Goal: Find specific page/section: Find specific page/section

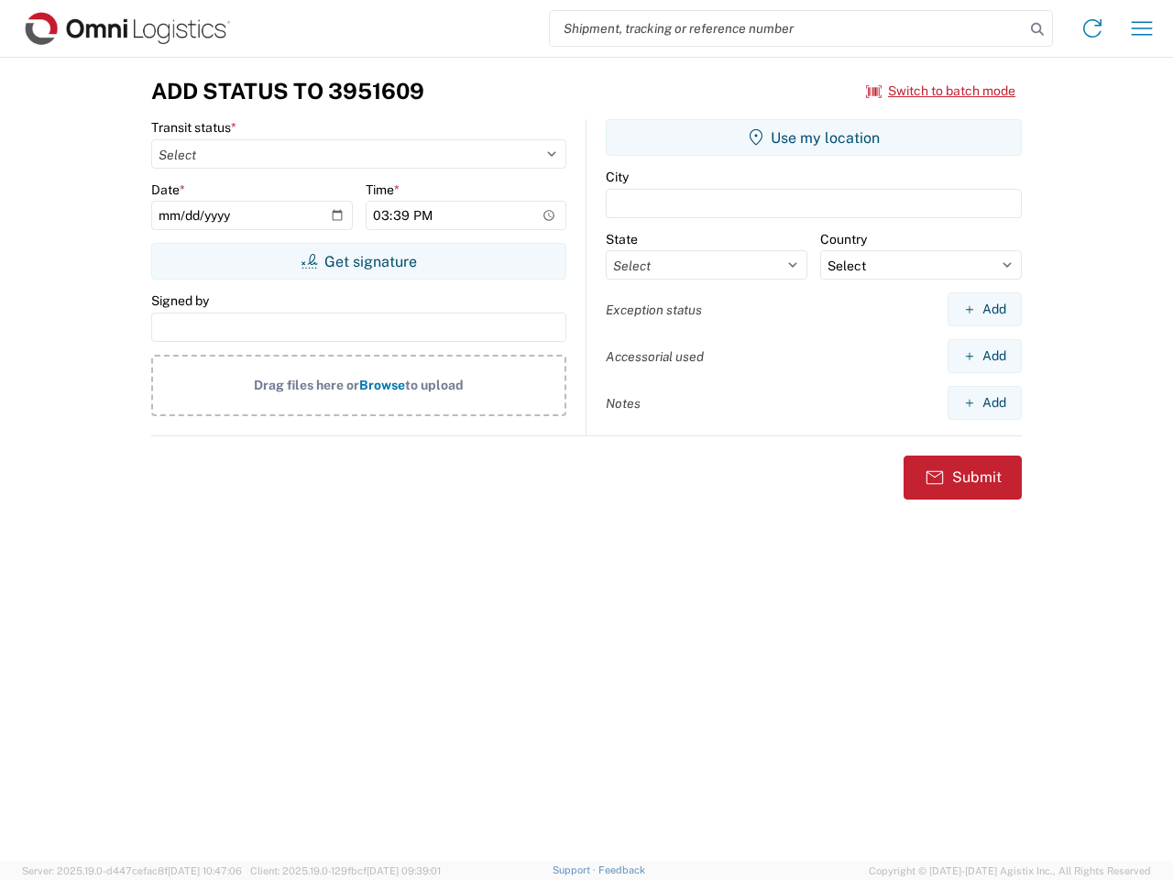
click at [787, 28] on input "search" at bounding box center [787, 28] width 475 height 35
click at [1037, 29] on icon at bounding box center [1037, 29] width 26 height 26
click at [1092, 28] on icon at bounding box center [1092, 28] width 29 height 29
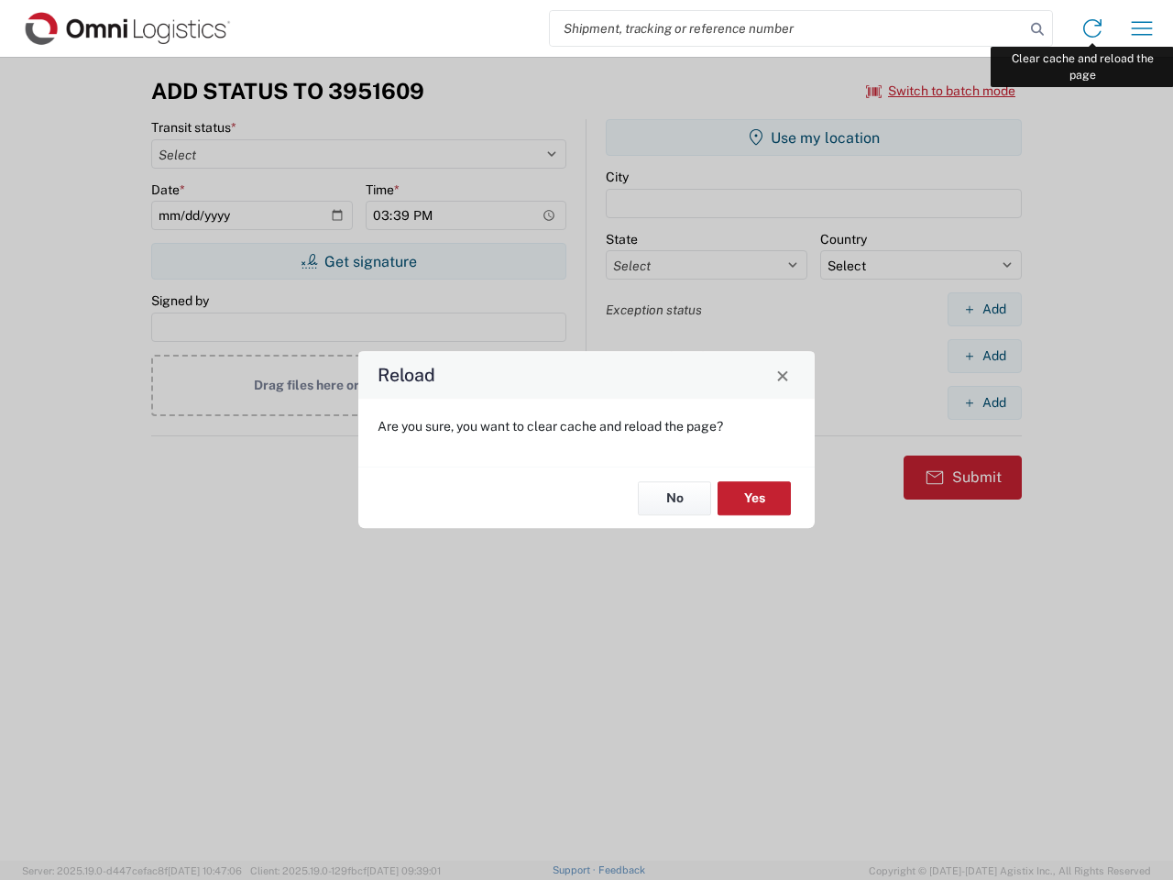
click at [1142, 28] on div "Reload Are you sure, you want to clear cache and reload the page? No Yes" at bounding box center [586, 440] width 1173 height 880
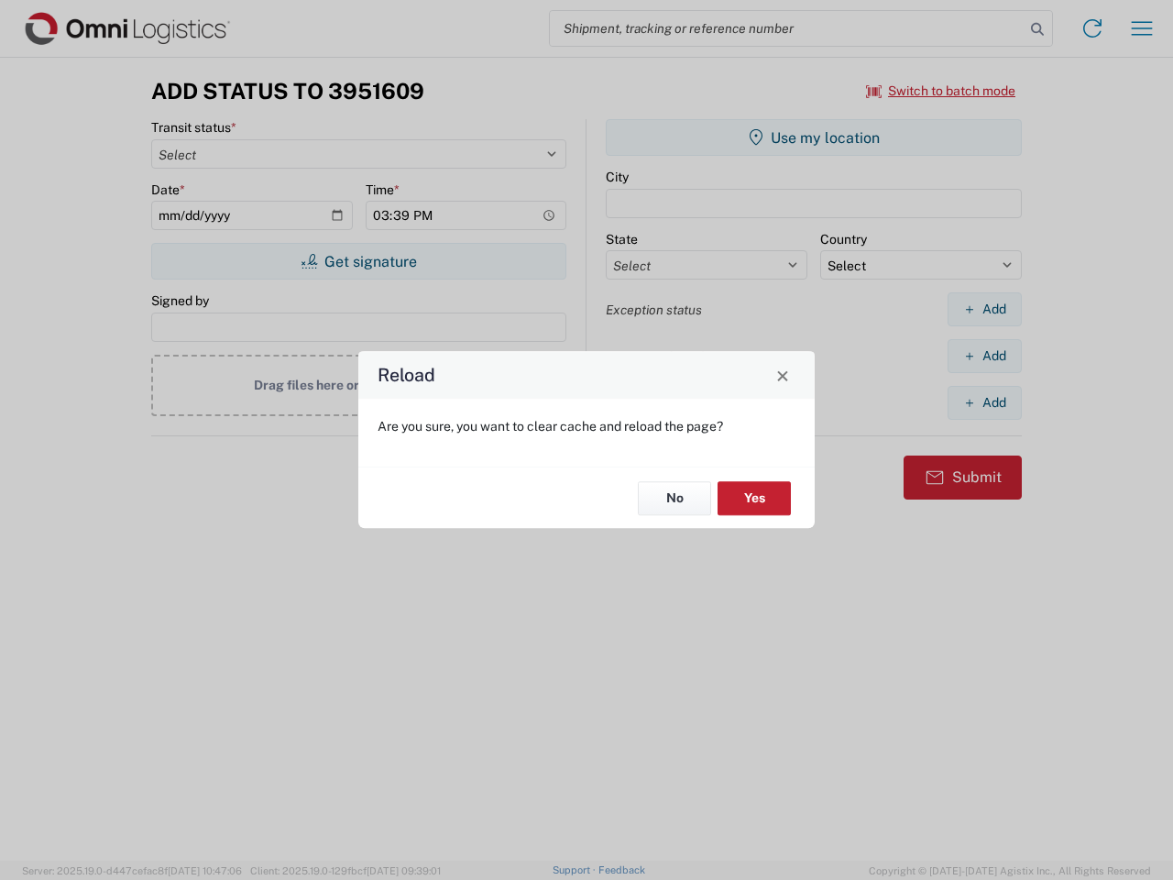
click at [941, 91] on div "Reload Are you sure, you want to clear cache and reload the page? No Yes" at bounding box center [586, 440] width 1173 height 880
click at [358, 261] on div "Reload Are you sure, you want to clear cache and reload the page? No Yes" at bounding box center [586, 440] width 1173 height 880
click at [814, 137] on div "Reload Are you sure, you want to clear cache and reload the page? No Yes" at bounding box center [586, 440] width 1173 height 880
click at [984, 309] on div "Reload Are you sure, you want to clear cache and reload the page? No Yes" at bounding box center [586, 440] width 1173 height 880
click at [984, 356] on div "Reload Are you sure, you want to clear cache and reload the page? No Yes" at bounding box center [586, 440] width 1173 height 880
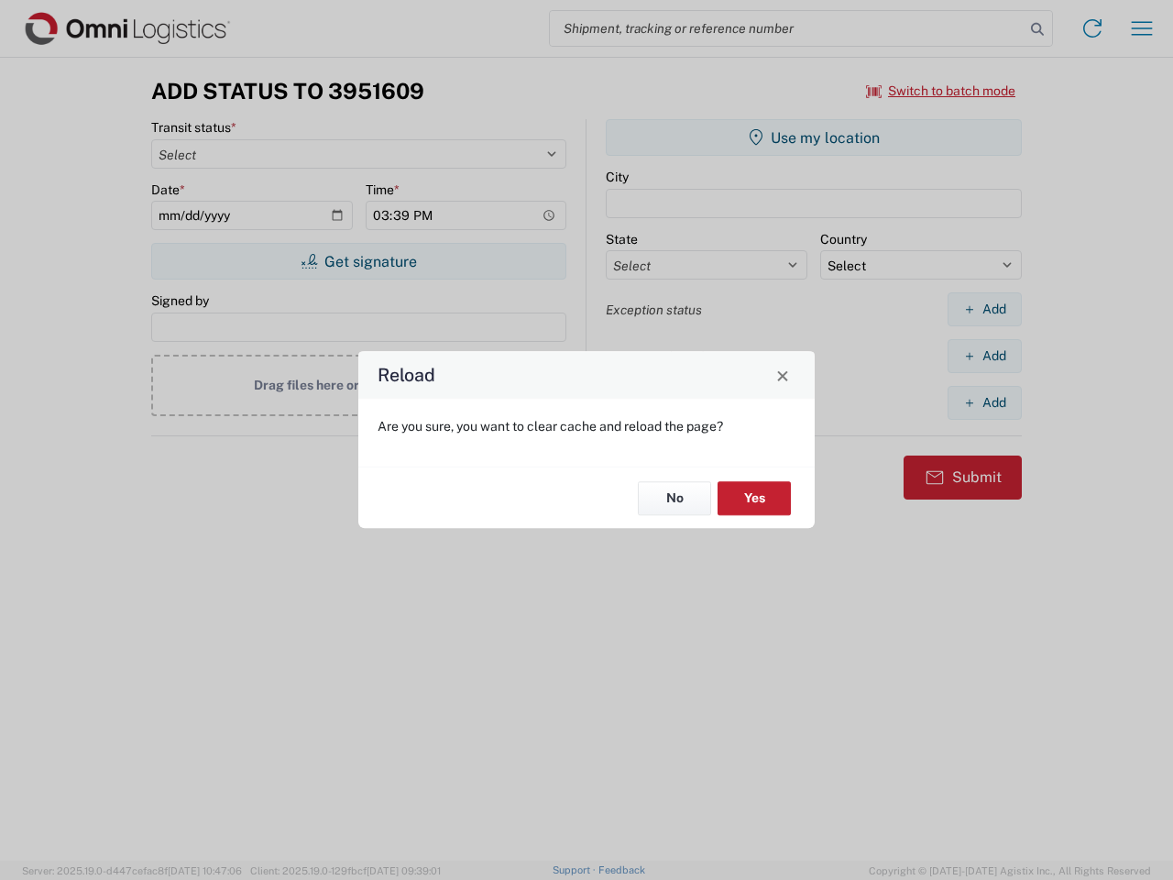
click at [984, 402] on div "Reload Are you sure, you want to clear cache and reload the page? No Yes" at bounding box center [586, 440] width 1173 height 880
